Goal: Task Accomplishment & Management: Use online tool/utility

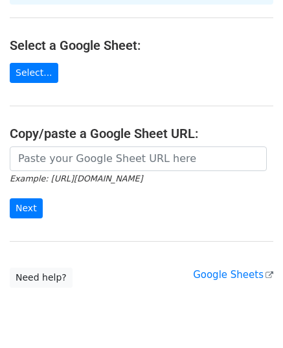
scroll to position [142, 0]
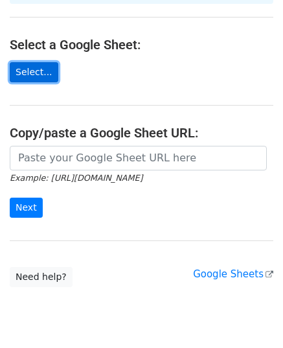
click at [34, 64] on link "Select..." at bounding box center [34, 72] width 49 height 20
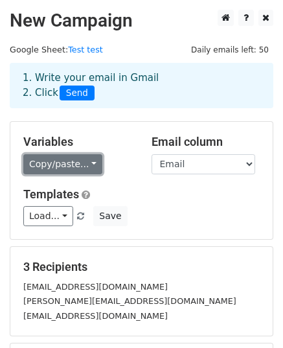
click at [57, 162] on link "Copy/paste..." at bounding box center [62, 164] width 79 height 20
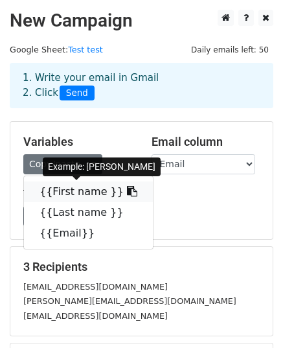
click at [54, 191] on link "{{First name }}" at bounding box center [88, 192] width 129 height 21
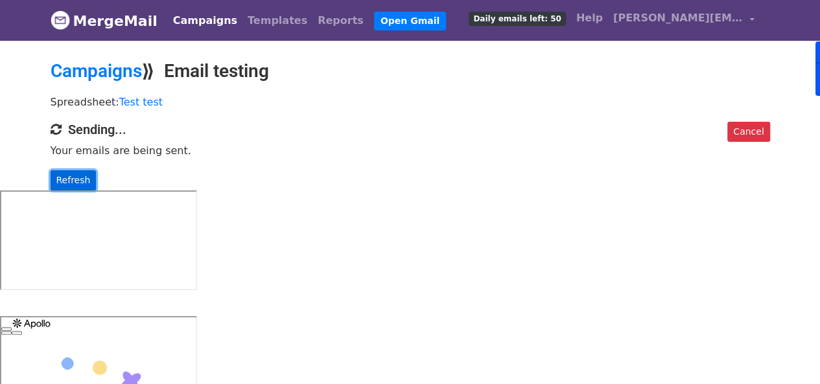
click at [83, 182] on link "Refresh" at bounding box center [74, 181] width 46 height 20
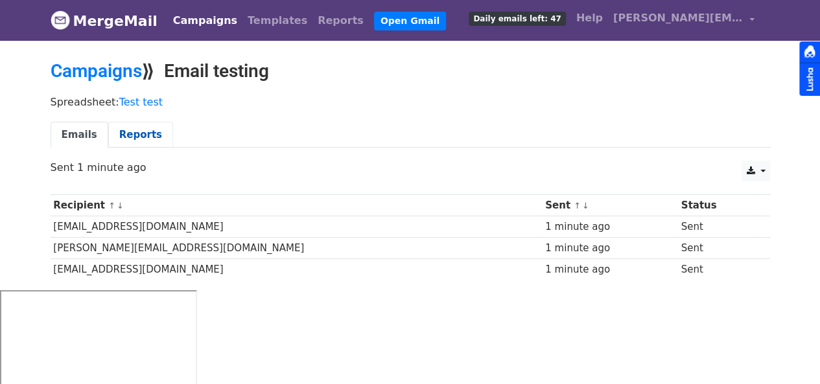
click at [146, 135] on link "Reports" at bounding box center [140, 135] width 65 height 27
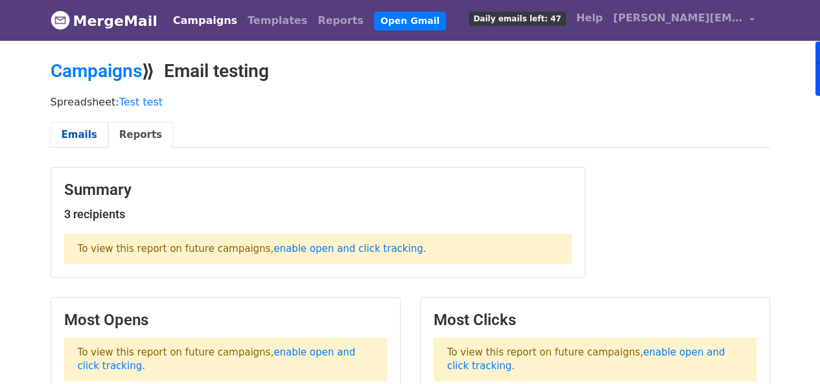
click at [67, 128] on link "Emails" at bounding box center [80, 135] width 58 height 27
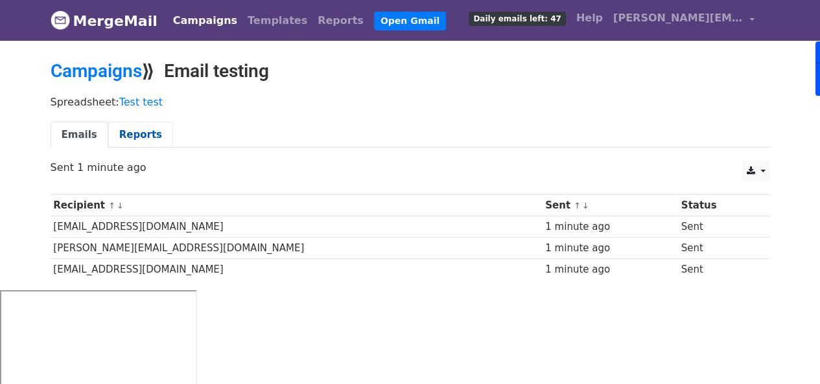
click at [137, 135] on link "Reports" at bounding box center [140, 135] width 65 height 27
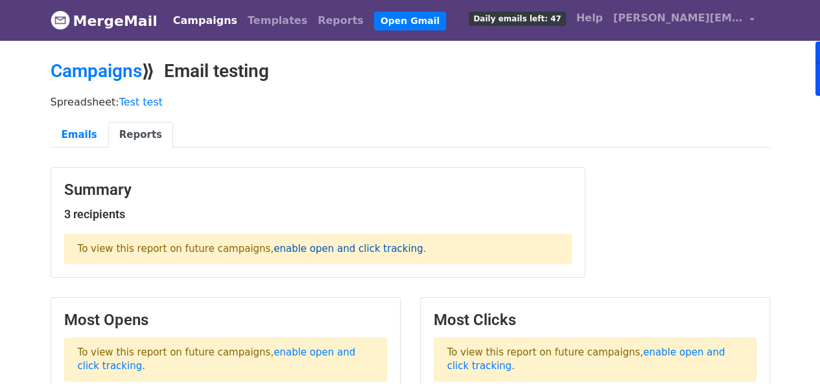
click at [366, 247] on link "enable open and click tracking" at bounding box center [348, 249] width 149 height 12
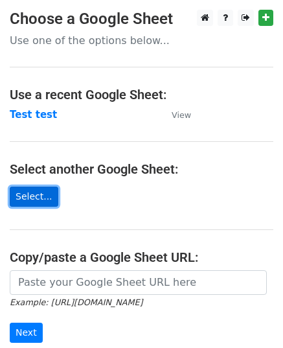
click at [34, 196] on link "Select..." at bounding box center [34, 197] width 49 height 20
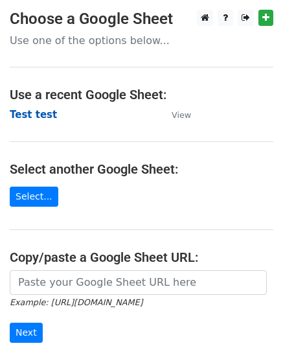
click at [34, 117] on strong "Test test" at bounding box center [33, 115] width 47 height 12
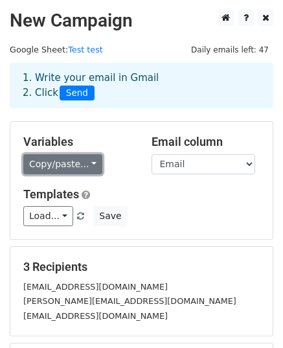
click at [67, 161] on link "Copy/paste..." at bounding box center [62, 164] width 79 height 20
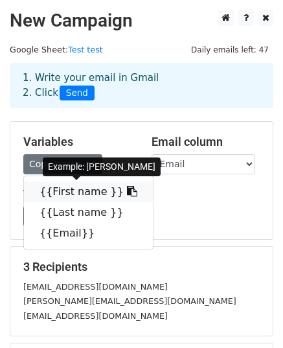
click at [78, 193] on link "{{First name }}" at bounding box center [88, 192] width 129 height 21
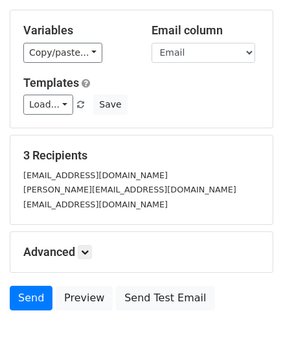
scroll to position [182, 0]
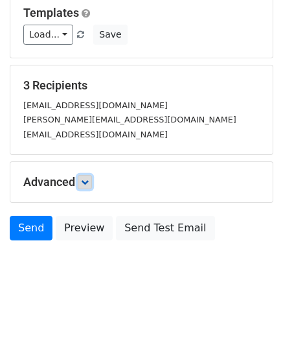
click at [91, 181] on link at bounding box center [85, 182] width 14 height 14
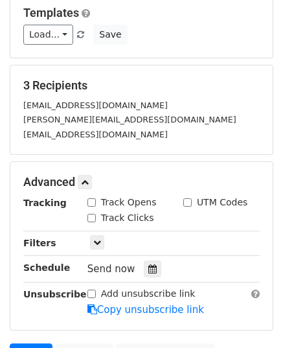
click at [135, 199] on label "Track Opens" at bounding box center [129, 203] width 56 height 14
click at [96, 199] on input "Track Opens" at bounding box center [92, 202] width 8 height 8
checkbox input "true"
click at [126, 217] on label "Track Clicks" at bounding box center [127, 218] width 53 height 14
click at [96, 217] on input "Track Clicks" at bounding box center [92, 218] width 8 height 8
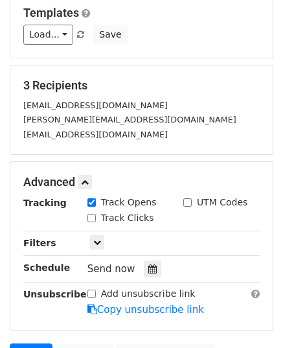
checkbox input "true"
click at [210, 196] on label "UTM Codes" at bounding box center [222, 203] width 51 height 14
click at [192, 198] on input "UTM Codes" at bounding box center [187, 202] width 8 height 8
checkbox input "true"
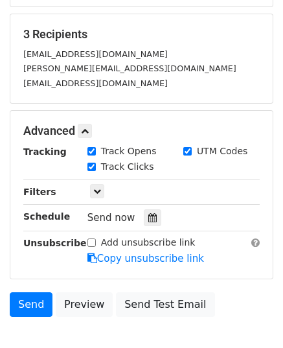
scroll to position [308, 0]
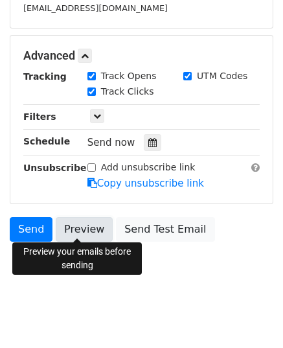
click at [89, 225] on link "Preview" at bounding box center [84, 229] width 57 height 25
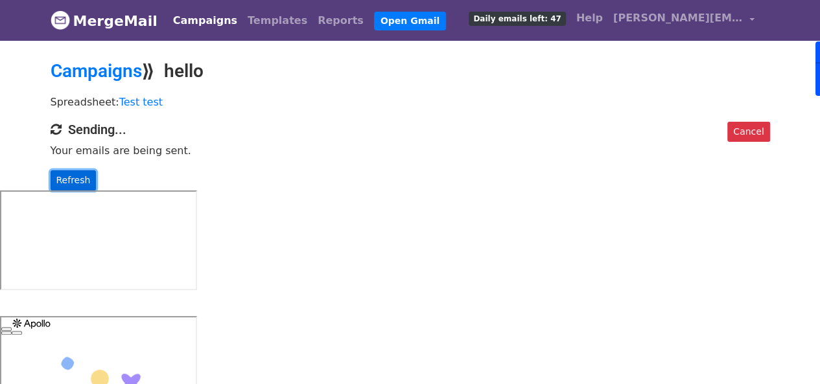
click at [77, 181] on link "Refresh" at bounding box center [74, 181] width 46 height 20
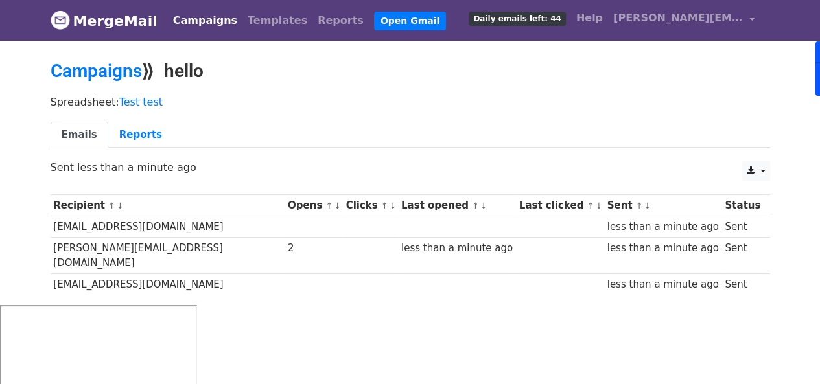
click at [737, 247] on td "Sent" at bounding box center [742, 256] width 41 height 36
drag, startPoint x: 204, startPoint y: 246, endPoint x: 219, endPoint y: 247, distance: 15.6
click at [285, 247] on td "2" at bounding box center [314, 256] width 58 height 36
click at [288, 247] on div "2" at bounding box center [314, 248] width 52 height 15
